Goal: Information Seeking & Learning: Learn about a topic

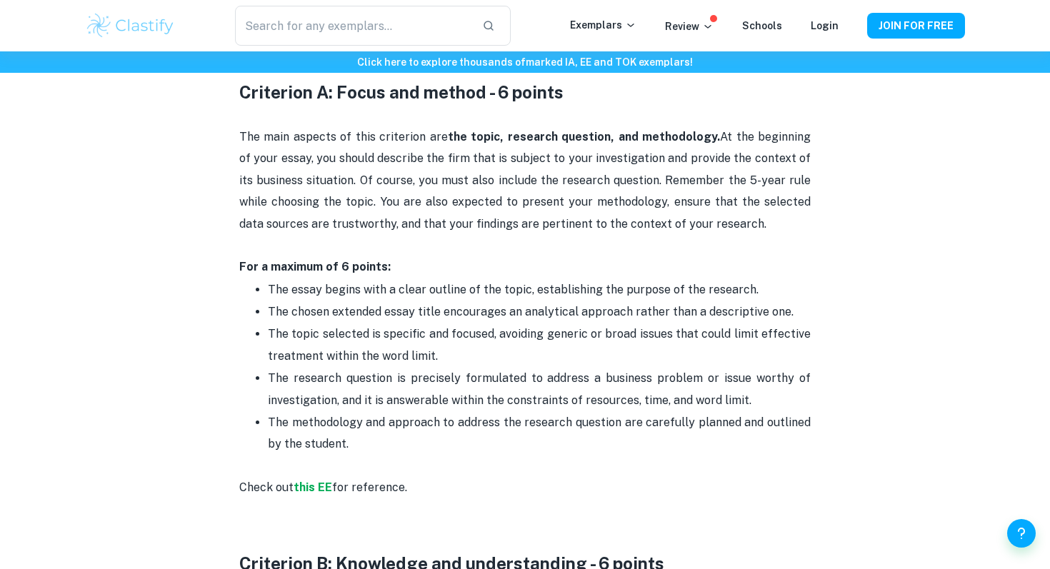
scroll to position [776, 0]
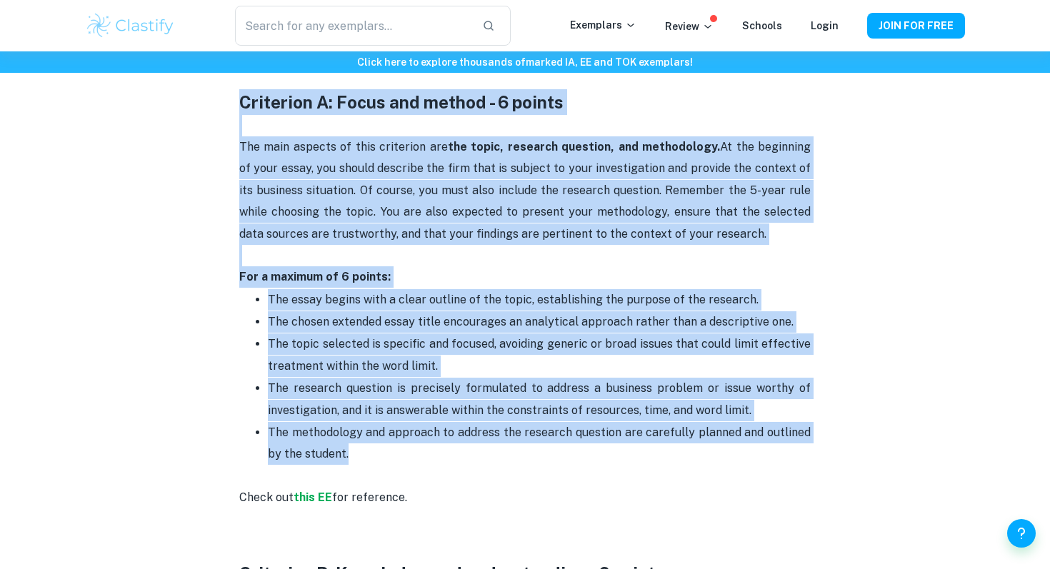
drag, startPoint x: 377, startPoint y: 456, endPoint x: 207, endPoint y: 105, distance: 389.9
copy div "Loremipsu D: Sitam con adipis - 1 elitse Doe temp incidid ut labo etdolorem ali…"
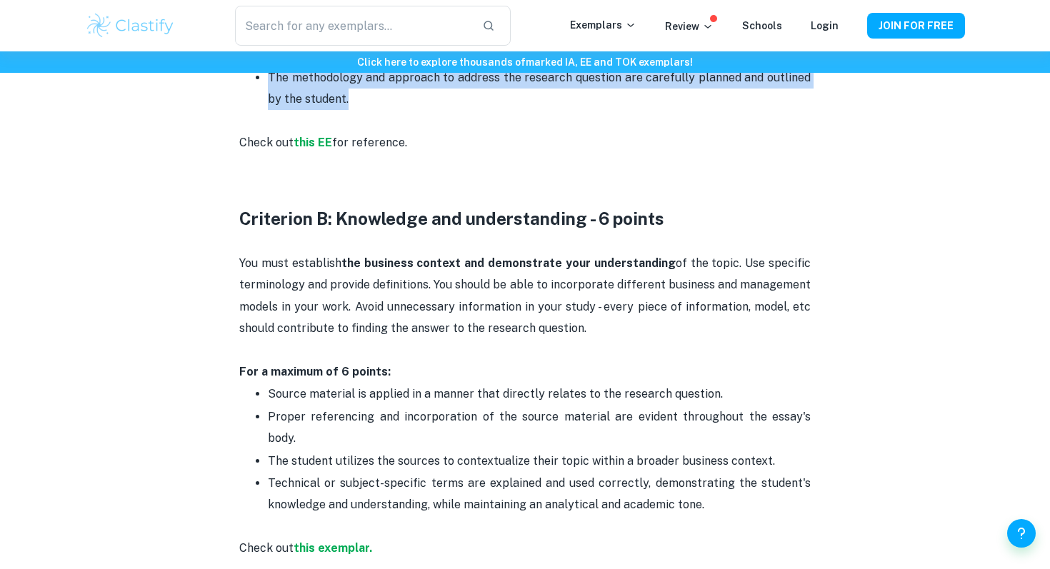
scroll to position [1227, 0]
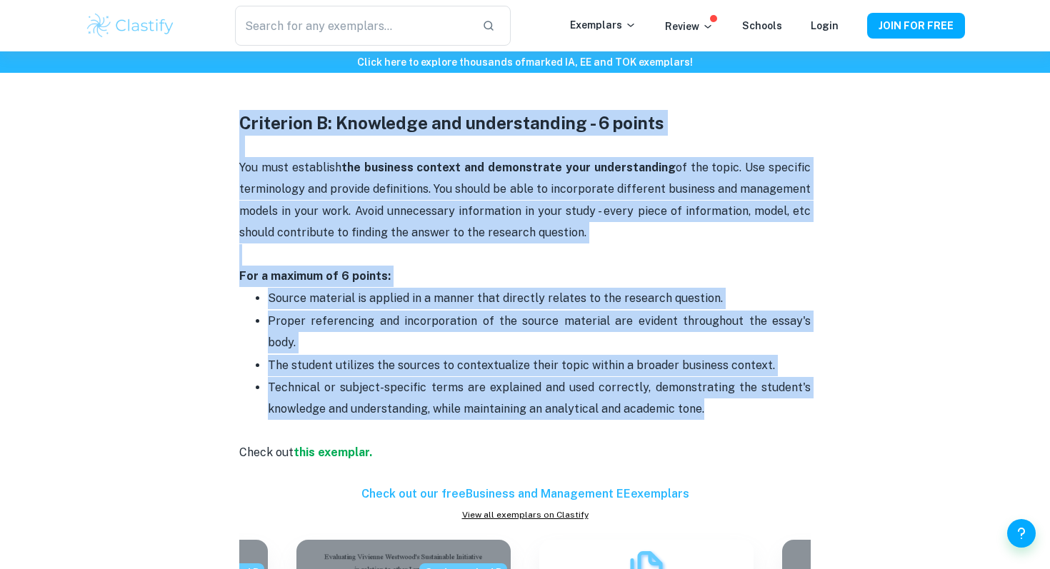
drag, startPoint x: 717, startPoint y: 392, endPoint x: 207, endPoint y: 117, distance: 579.6
copy div "Criterion B: Knowledge and understanding - 6 points You must establish the busi…"
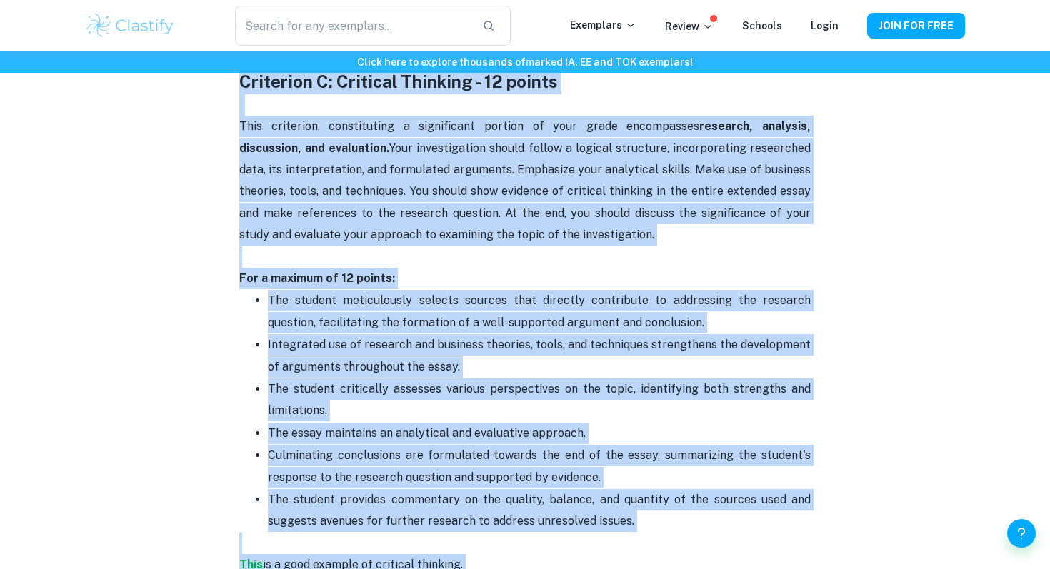
scroll to position [1955, 0]
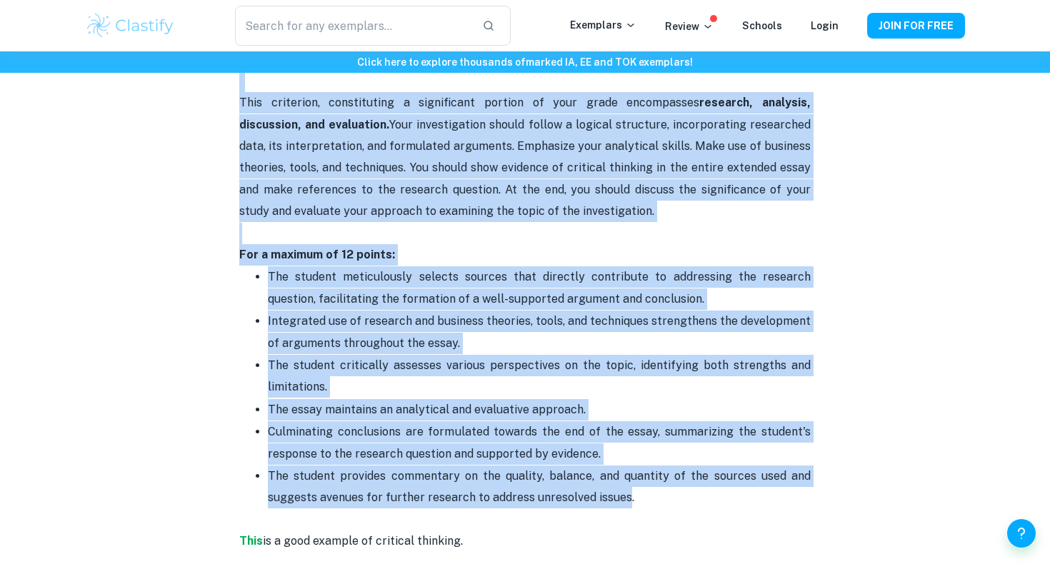
drag, startPoint x: 238, startPoint y: 197, endPoint x: 627, endPoint y: 473, distance: 477.2
copy div "Loremipsu D: Sitametc Adipisci - 66 elitse Doei temporinc, utlaboreetdo m aliqu…"
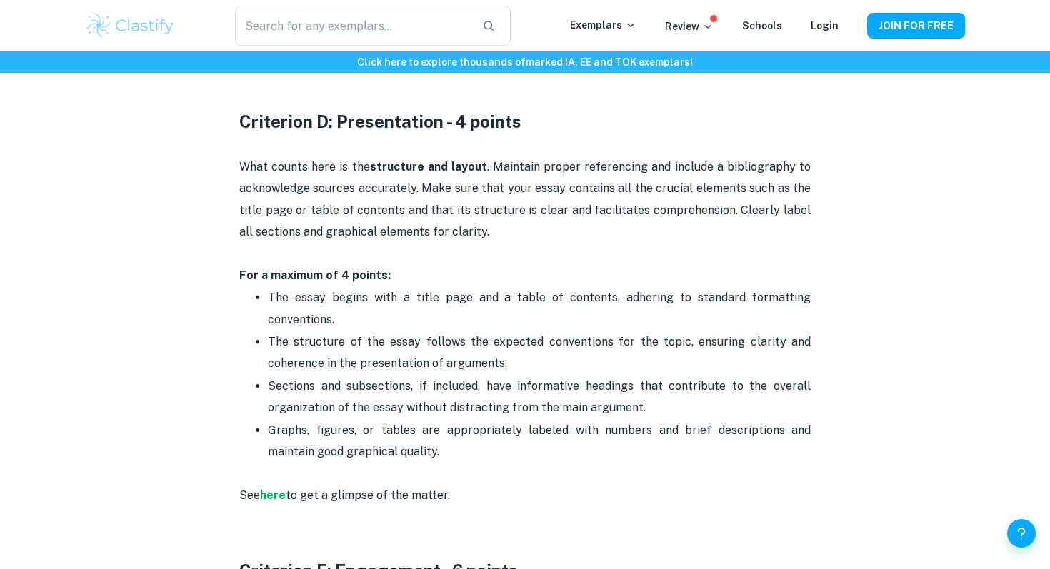
scroll to position [2453, 0]
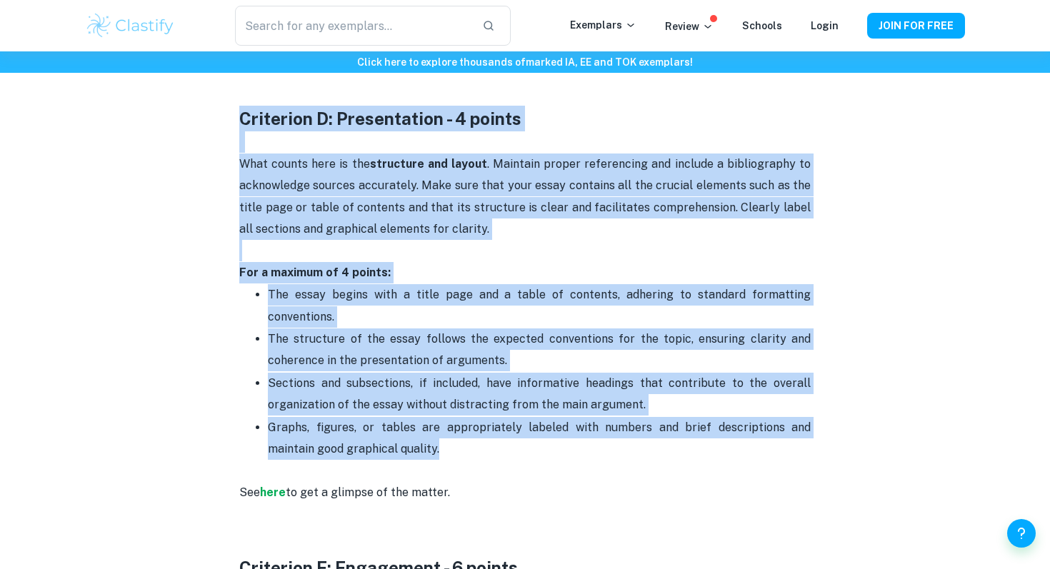
drag, startPoint x: 413, startPoint y: 426, endPoint x: 214, endPoint y: 86, distance: 393.6
copy div "Criterion D: Presentation - 4 points What counts here is the structure and layo…"
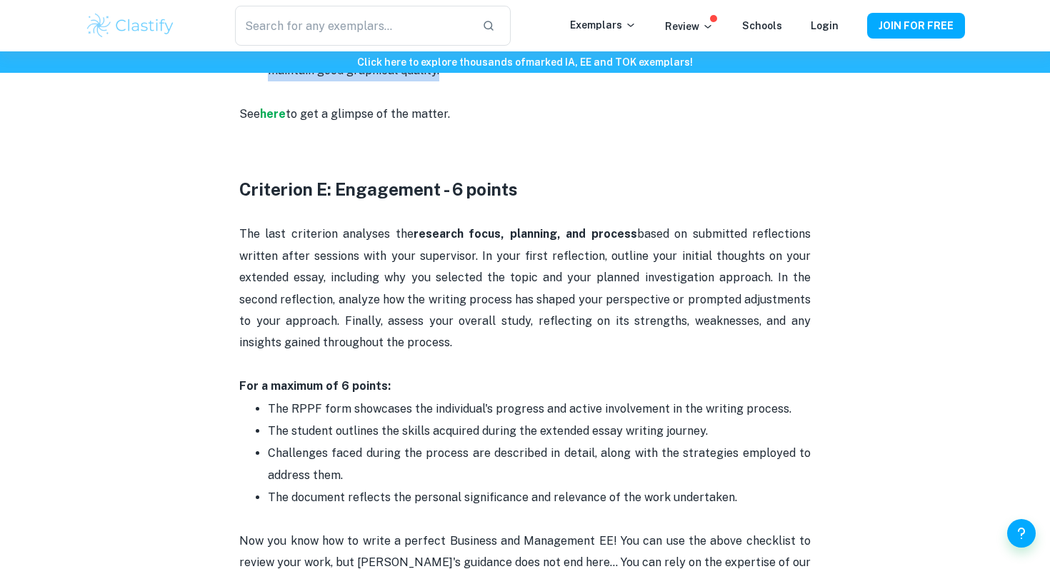
scroll to position [2847, 0]
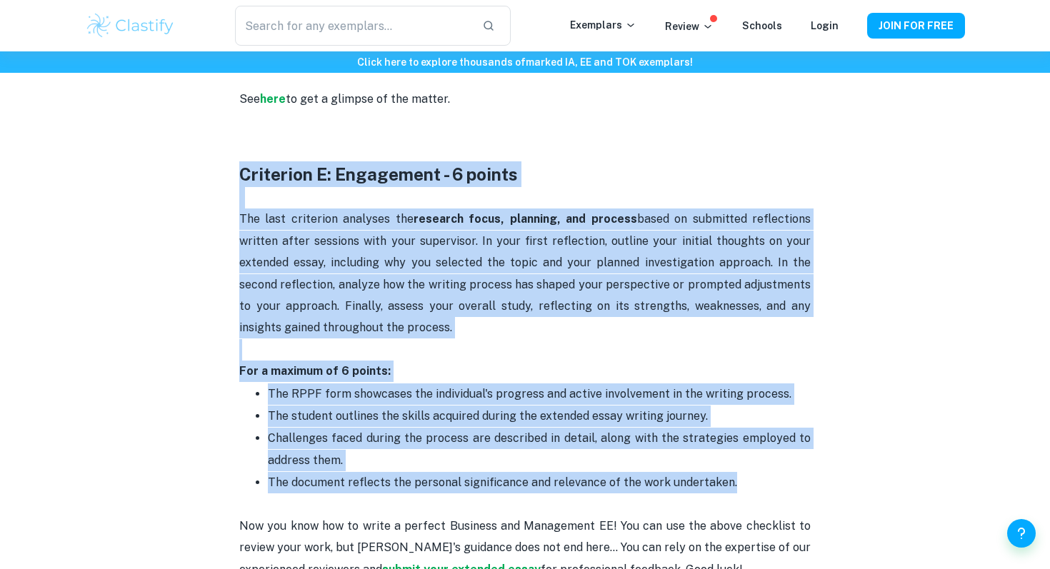
drag, startPoint x: 739, startPoint y: 466, endPoint x: 233, endPoint y: 149, distance: 596.8
copy div "Criterion E: Engagement - 6 points The last criterion analyses the research foc…"
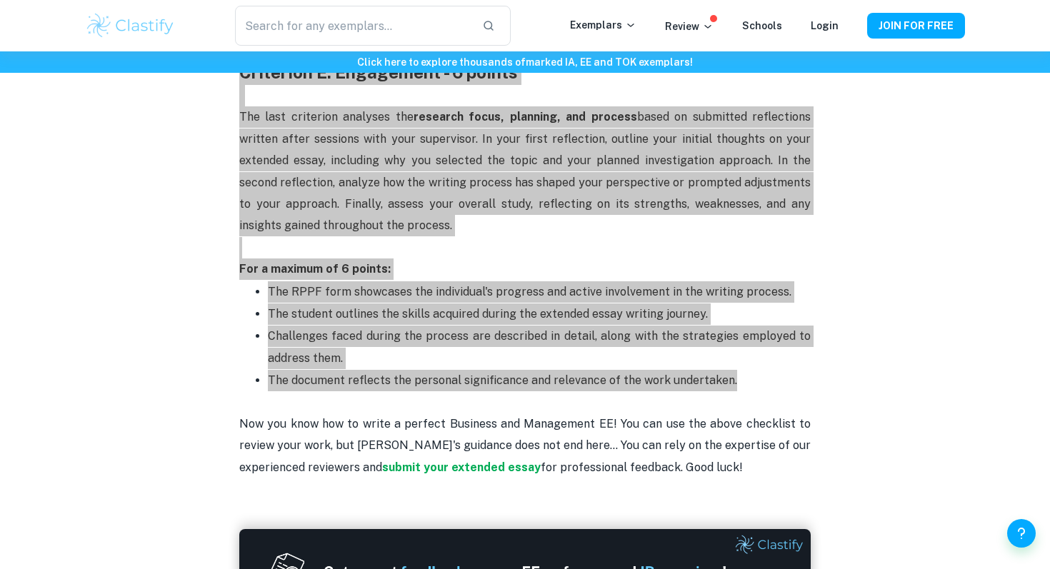
scroll to position [3003, 0]
